Goal: Find specific page/section: Find specific page/section

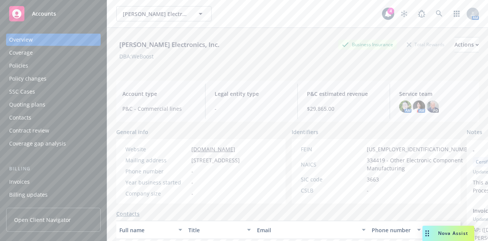
click at [240, 25] on div "[PERSON_NAME] Electronics, Inc. [PERSON_NAME] Electronics, Inc. 4 AM" at bounding box center [297, 13] width 381 height 27
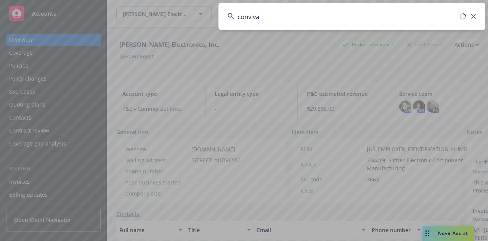
type input "conviva"
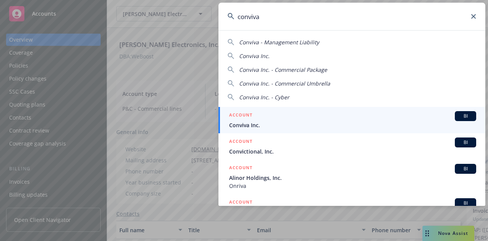
click at [303, 114] on div "ACCOUNT BI" at bounding box center [352, 116] width 247 height 10
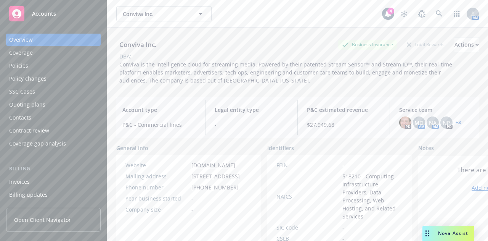
click at [48, 61] on div "Policies" at bounding box center [53, 65] width 88 height 12
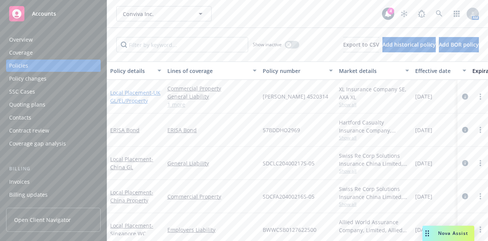
click at [133, 101] on span "- UK GL/EL/Property" at bounding box center [135, 96] width 50 height 15
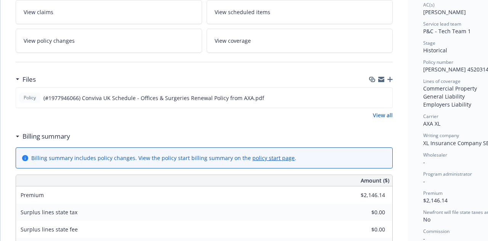
scroll to position [138, 0]
click at [388, 94] on icon "preview file" at bounding box center [385, 96] width 7 height 5
